Goal: Communication & Community: Participate in discussion

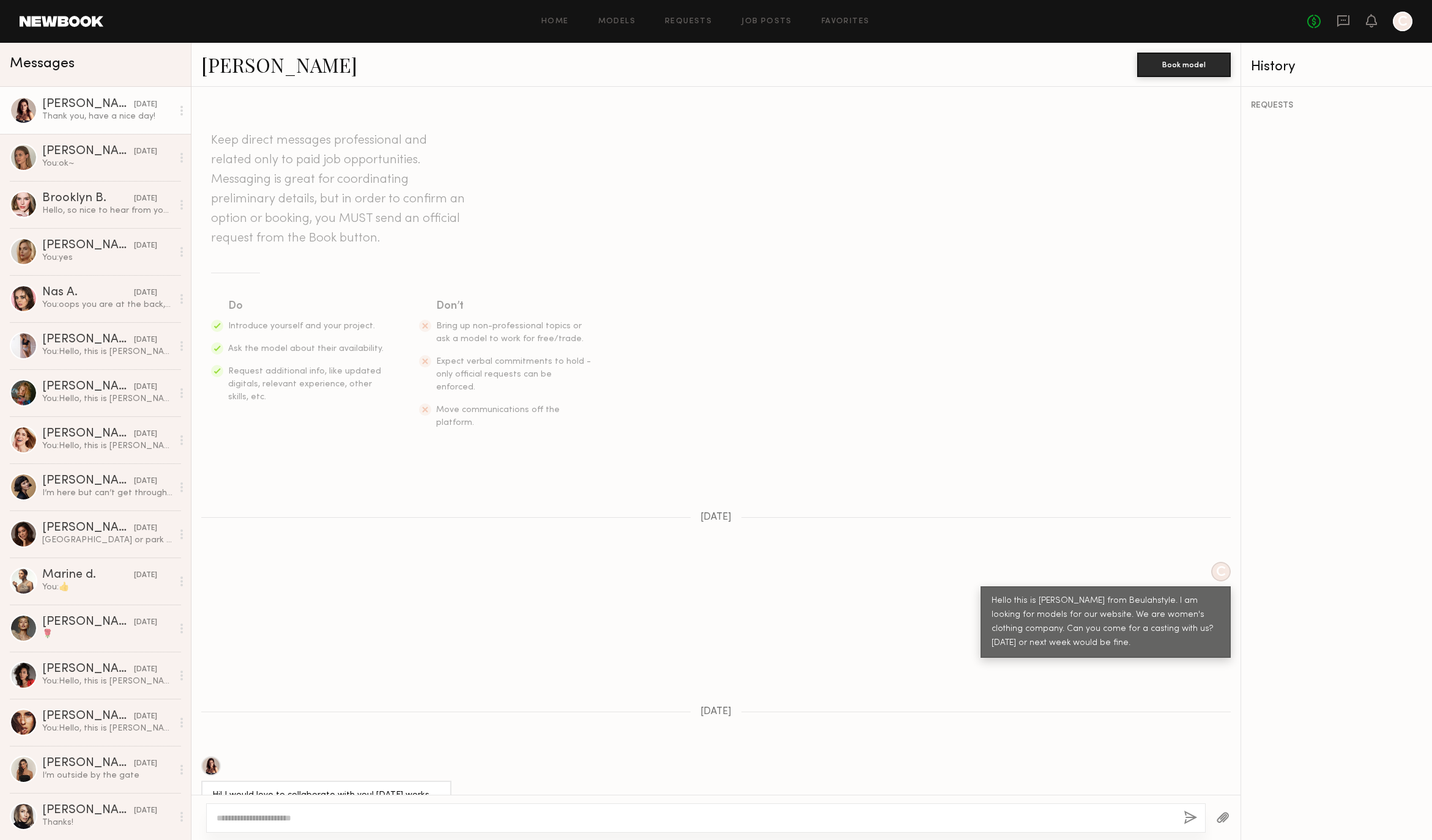
scroll to position [822, 0]
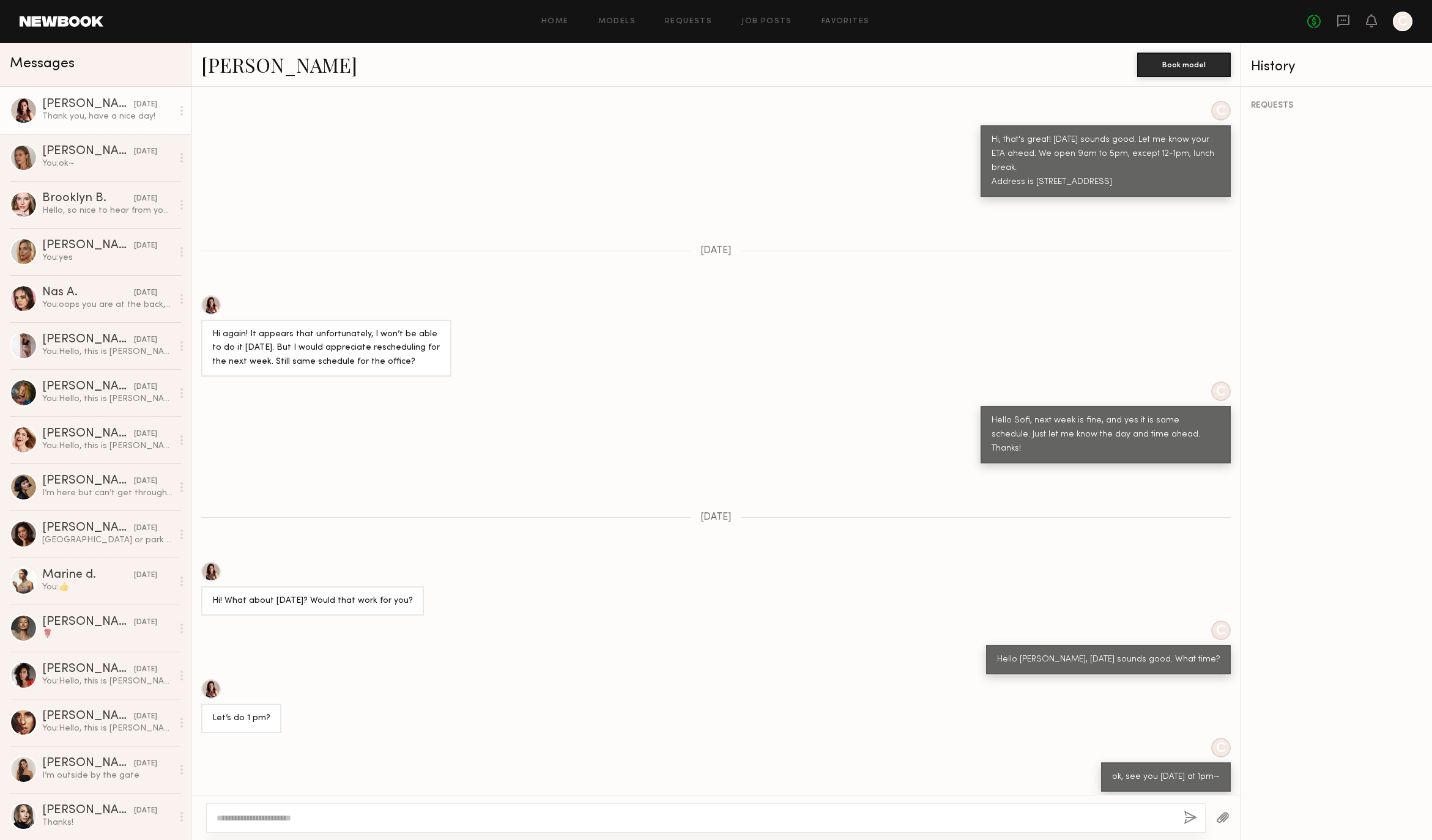
click at [805, 426] on div "Keep direct messages professional and related only to paid job opportunities. M…" at bounding box center [716, 442] width 1049 height 709
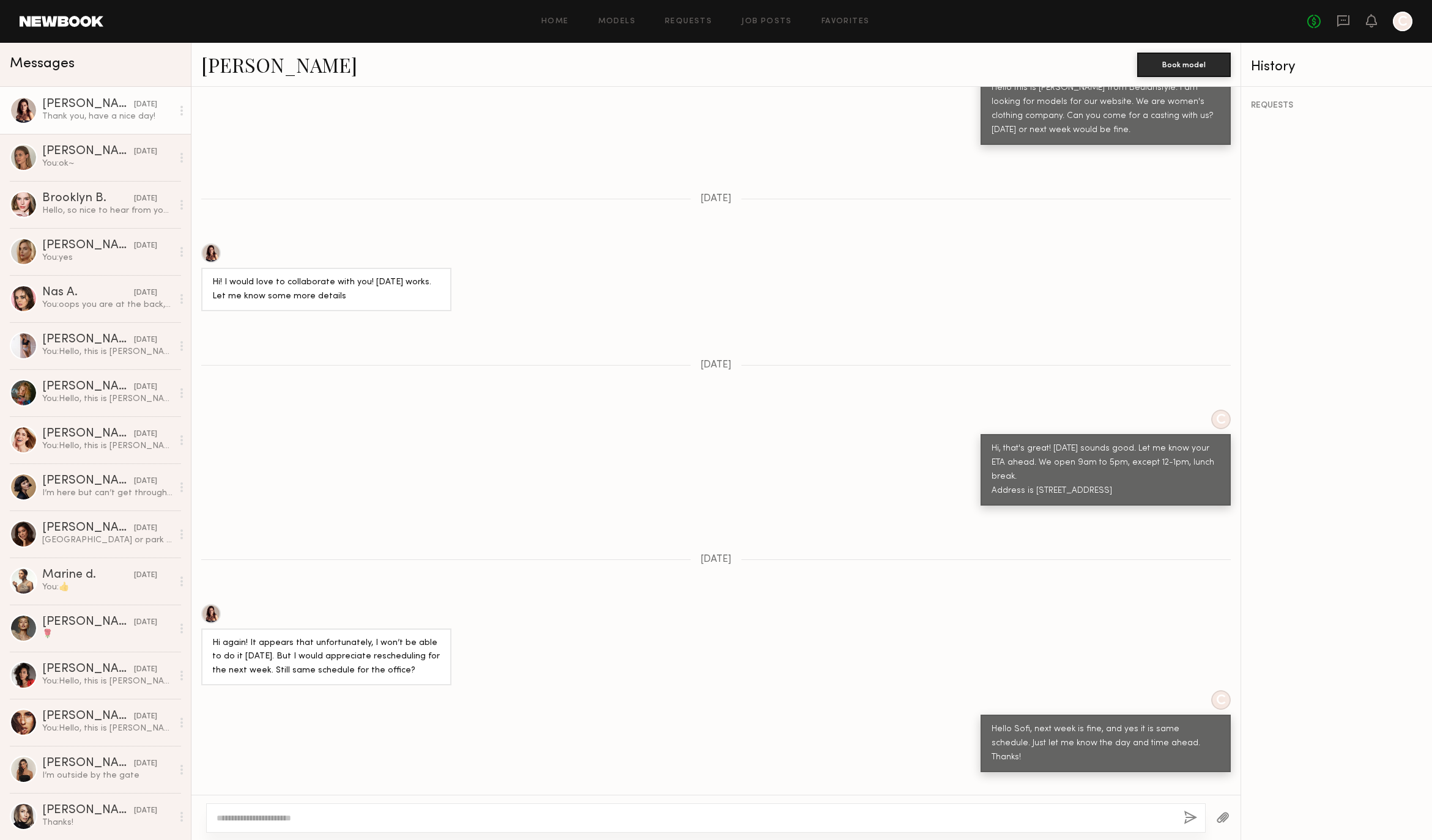
scroll to position [823, 0]
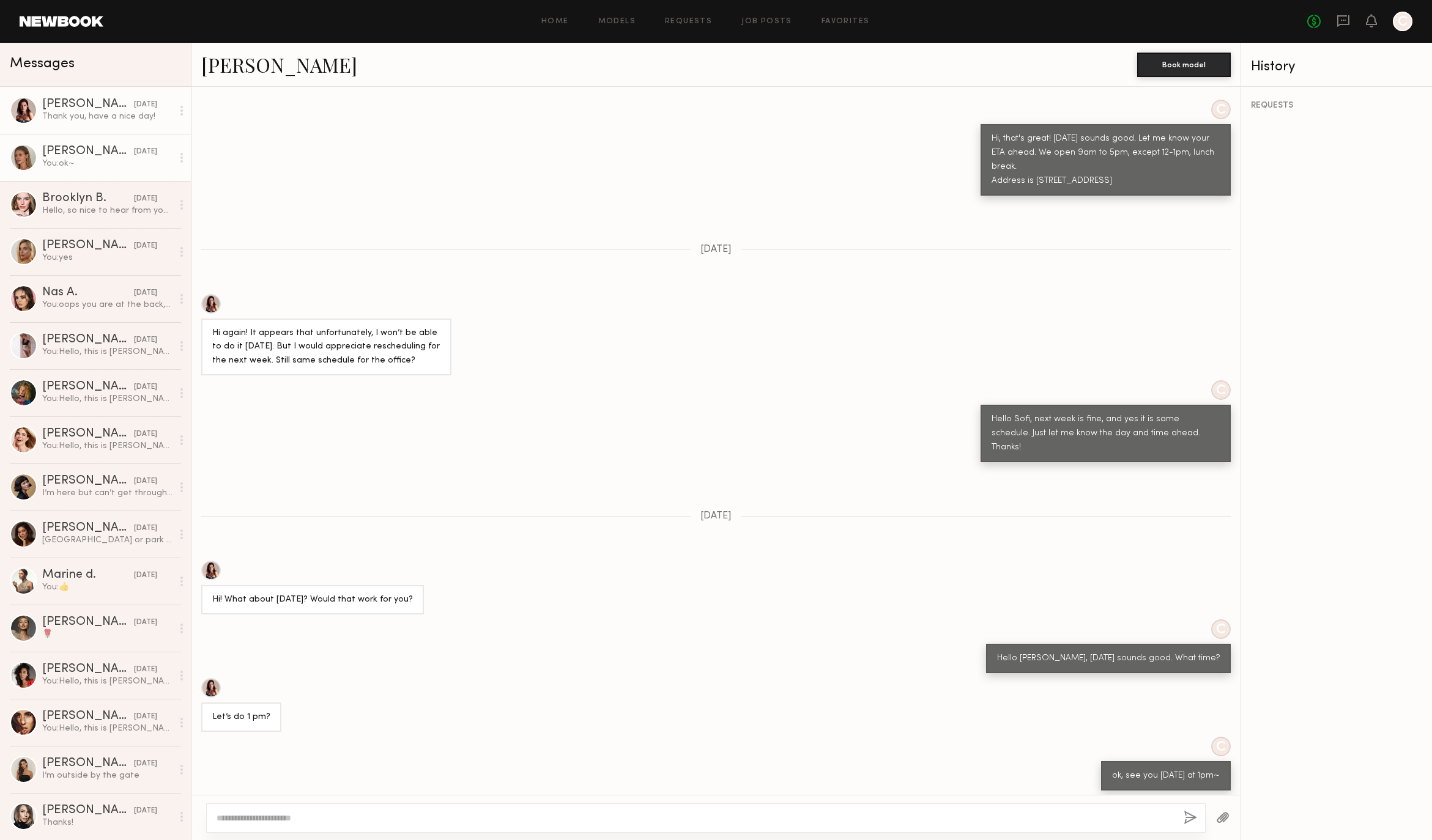
click at [84, 152] on div "[PERSON_NAME]" at bounding box center [87, 151] width 91 height 12
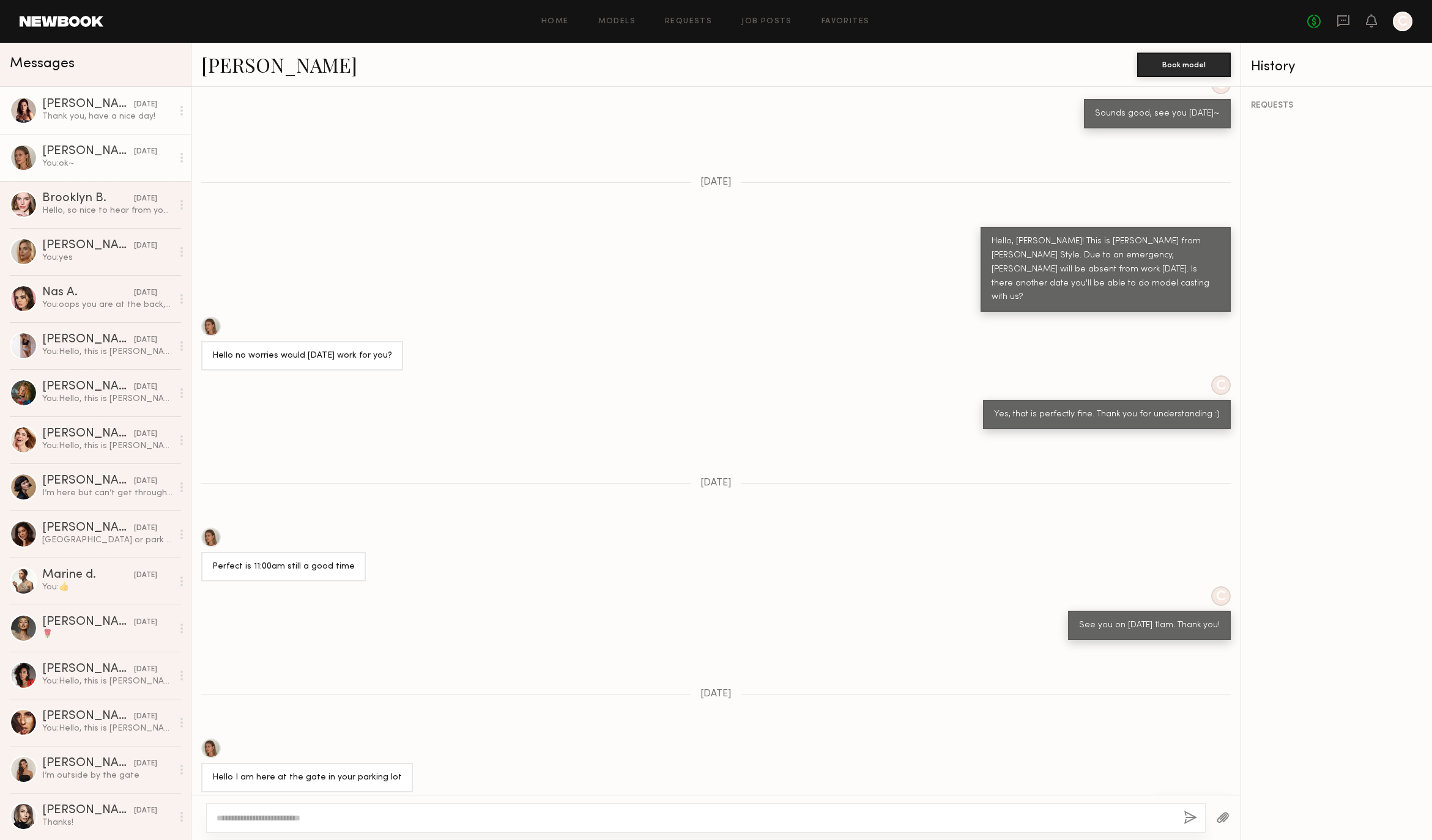
scroll to position [284, 0]
click at [78, 105] on div "[PERSON_NAME]" at bounding box center [87, 104] width 91 height 12
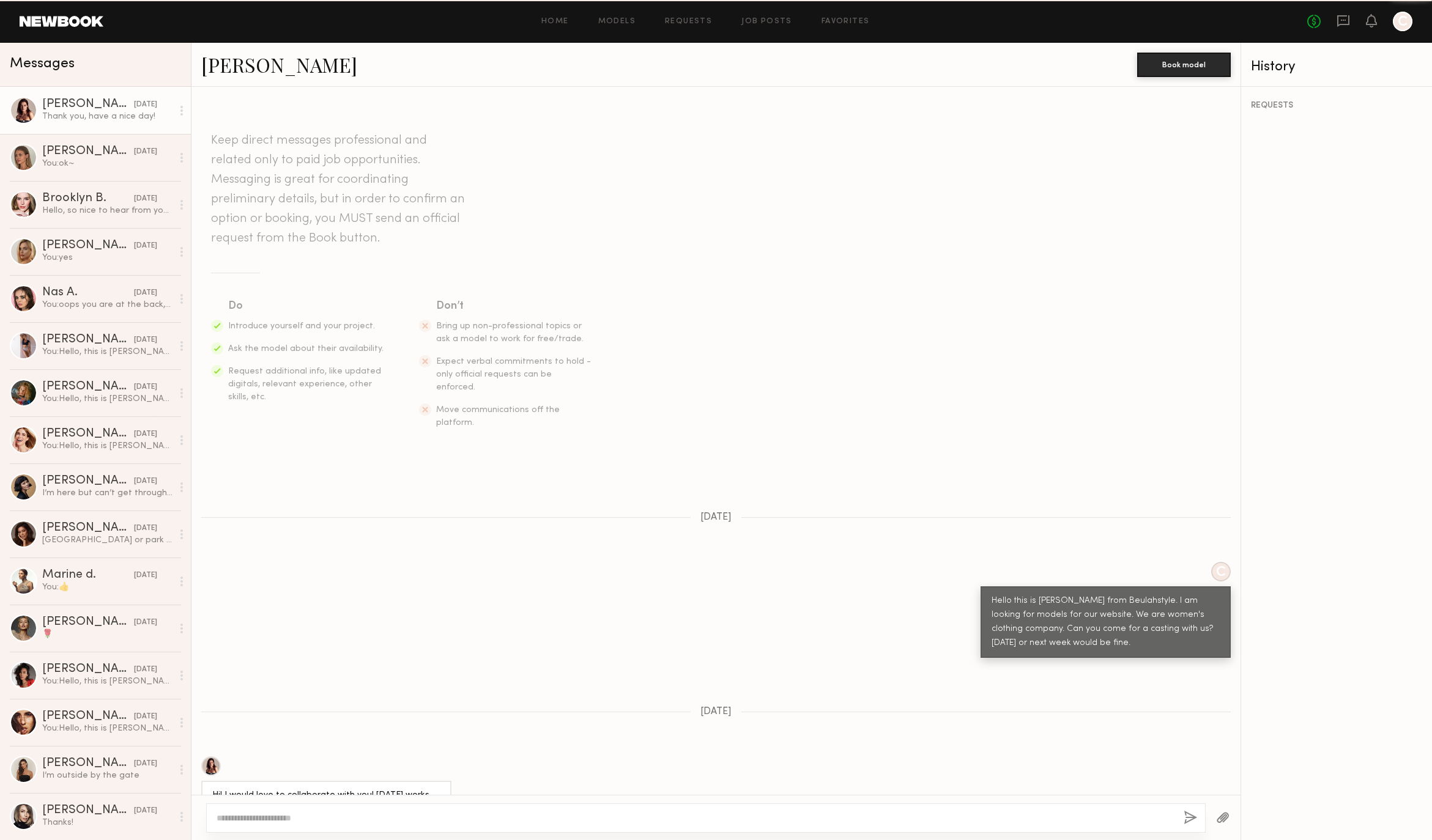
scroll to position [823, 0]
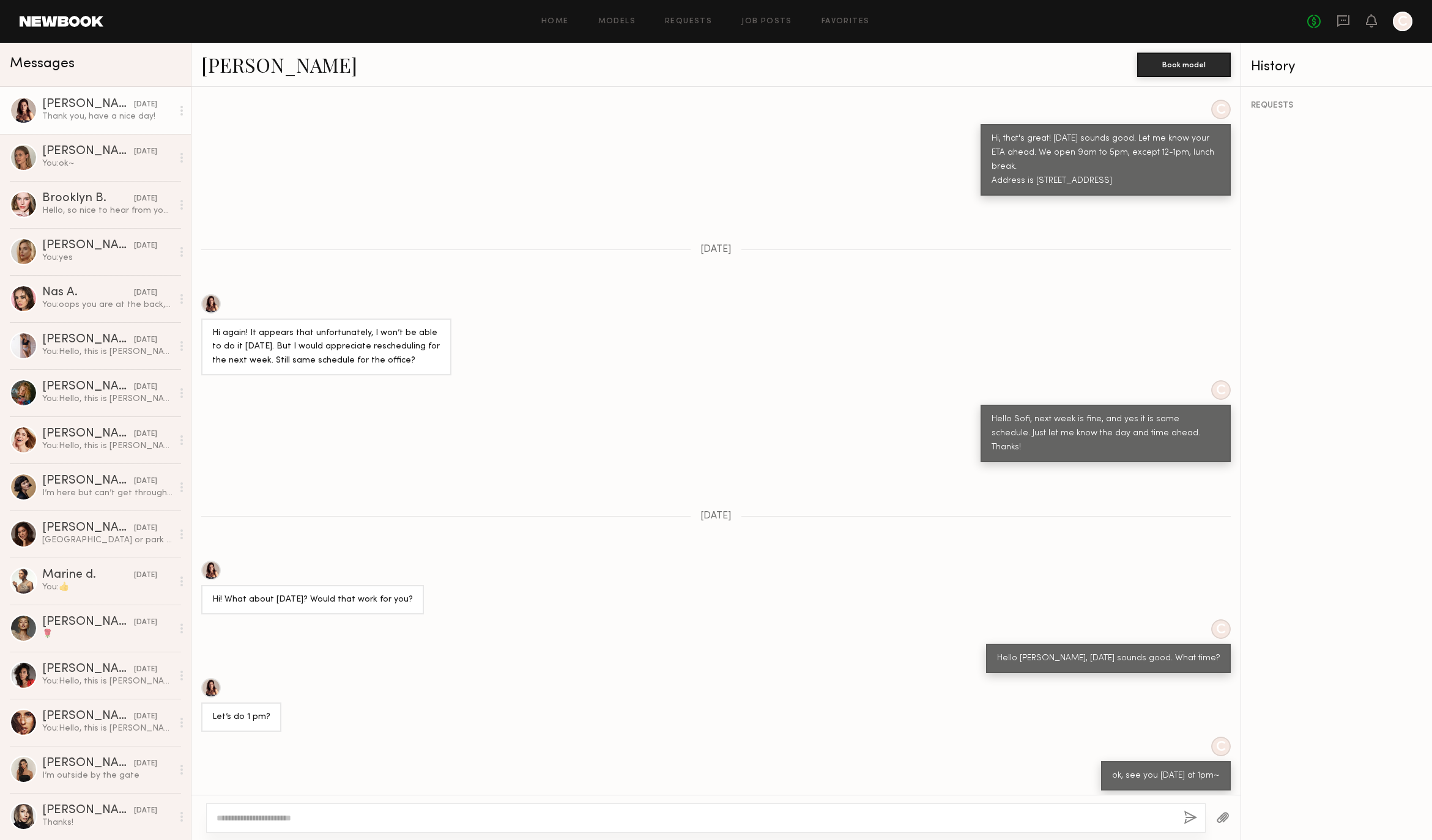
click at [609, 569] on div "Hi! What about [DATE]? Would that work for you?" at bounding box center [716, 588] width 1049 height 54
